Goal: Transaction & Acquisition: Purchase product/service

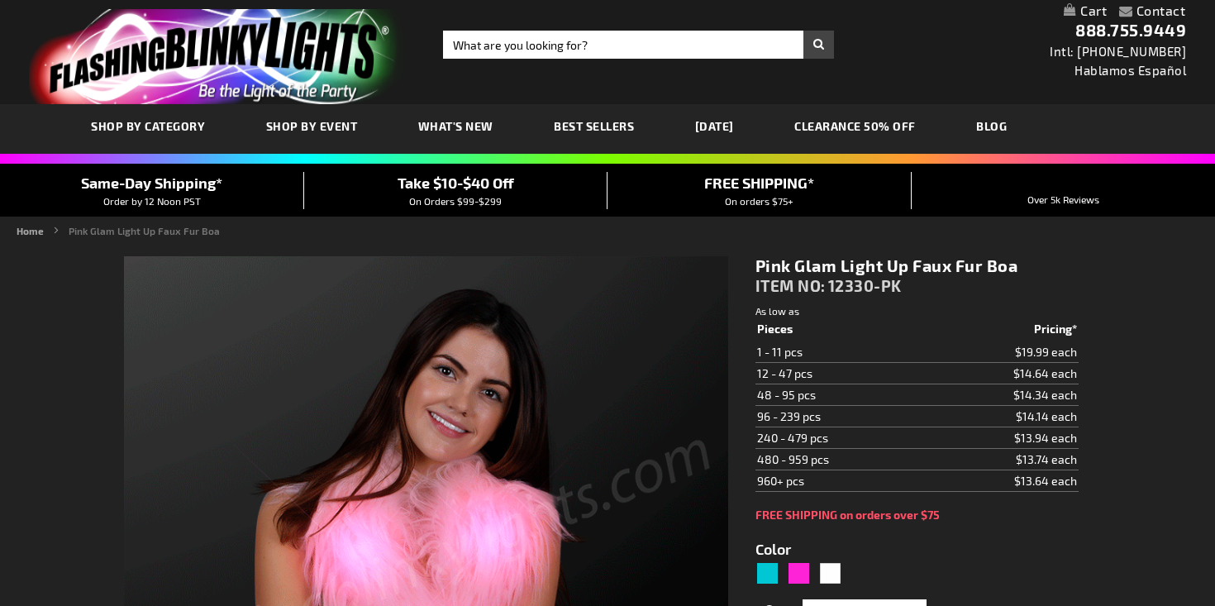
type input "5639"
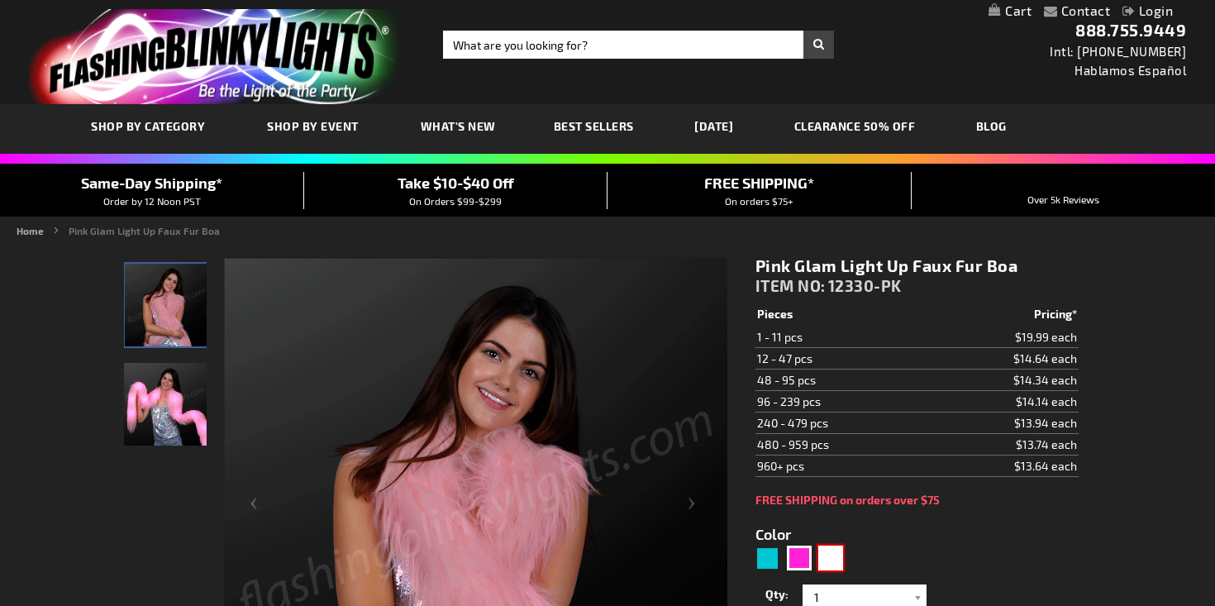
click at [830, 565] on div "White" at bounding box center [830, 557] width 25 height 25
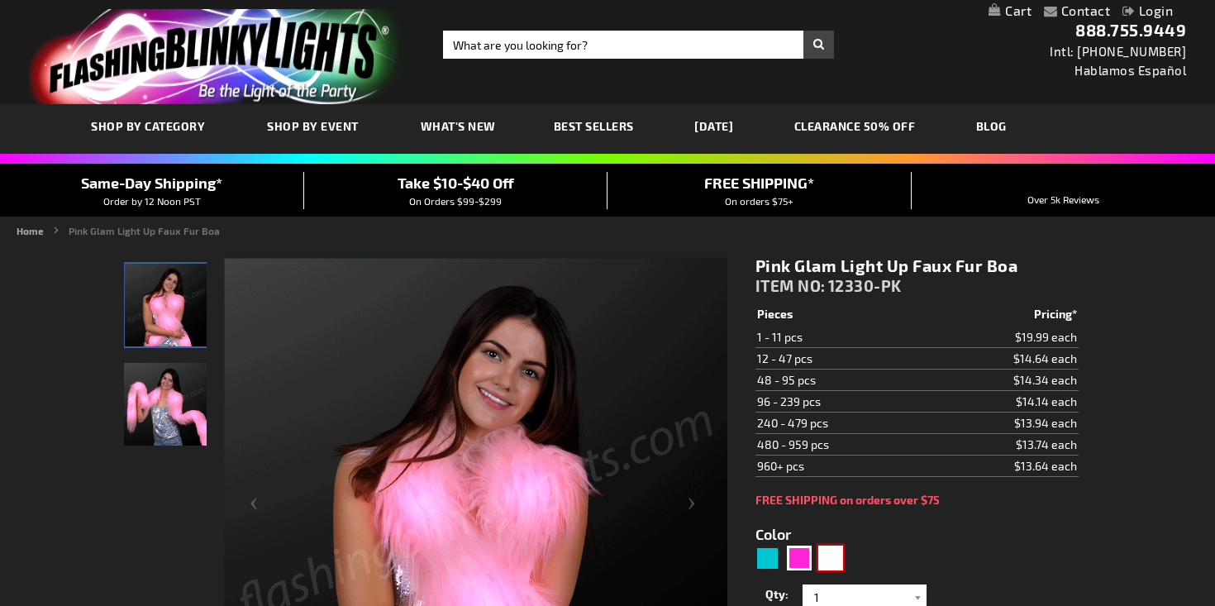
type input "5646"
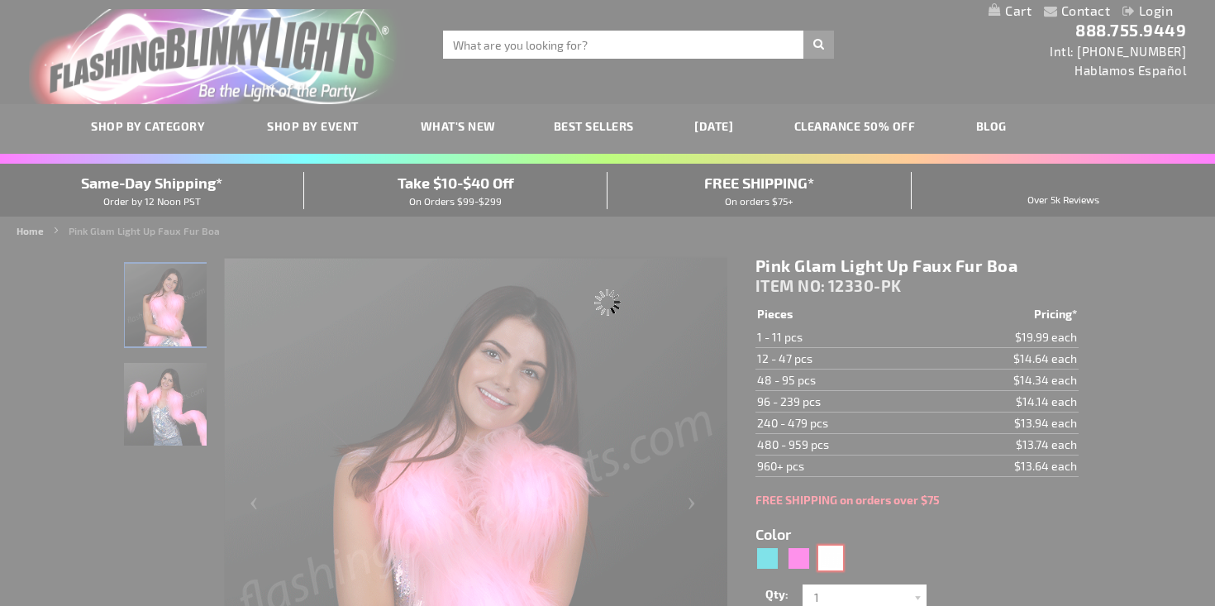
type input "12330-WT"
type input "Customize - White Lights Faux Fur Boa, LED Fashion - ITEM NO: 12330-WT"
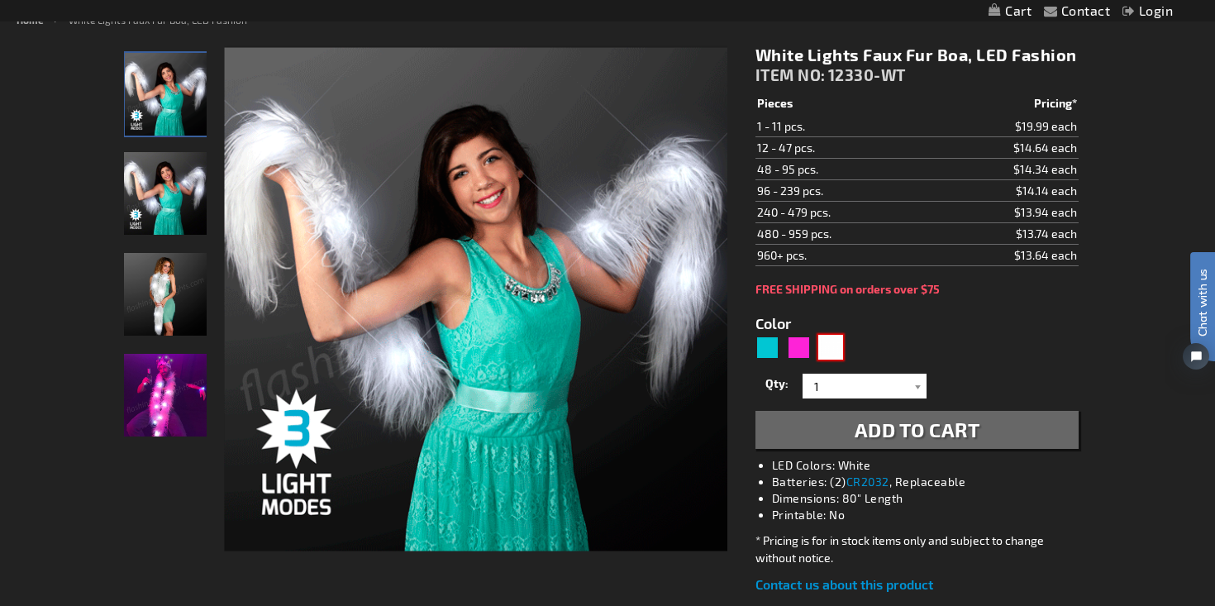
scroll to position [231, 0]
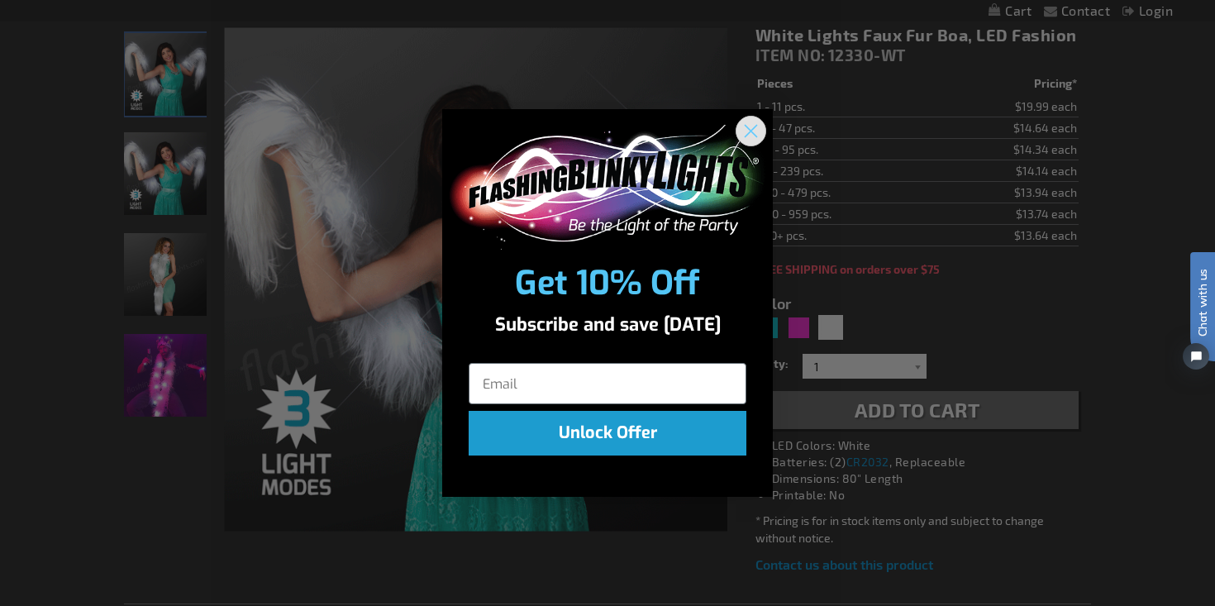
click at [757, 126] on icon "Close dialog" at bounding box center [751, 132] width 12 height 12
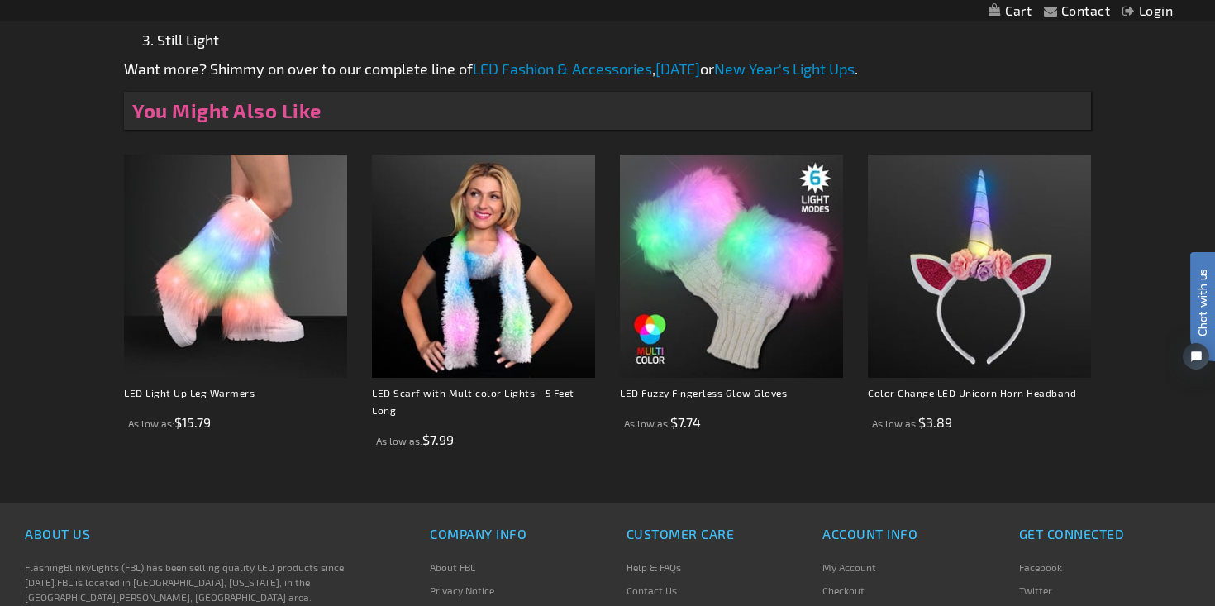
scroll to position [1061, 0]
